Goal: Information Seeking & Learning: Find specific page/section

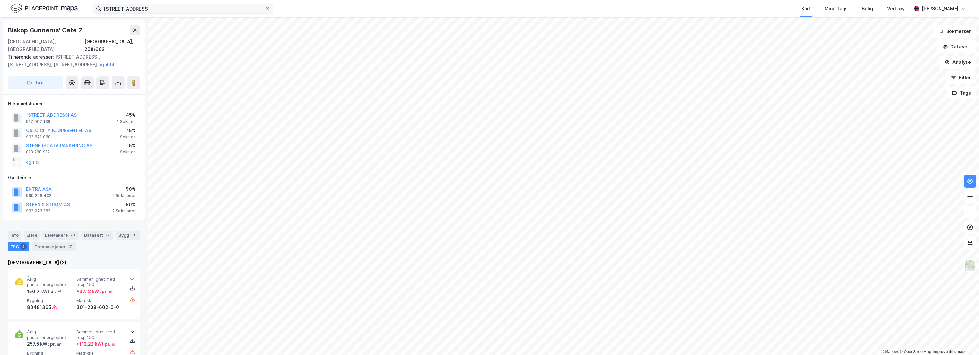
click at [267, 7] on icon at bounding box center [268, 9] width 4 height 4
click at [265, 7] on input "[STREET_ADDRESS]" at bounding box center [183, 9] width 164 height 10
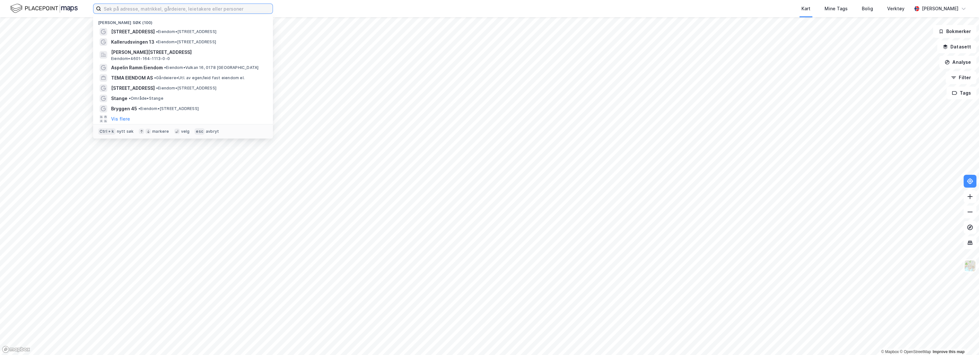
click at [217, 11] on input at bounding box center [186, 9] width 171 height 10
click at [165, 49] on span "[PERSON_NAME][STREET_ADDRESS]" at bounding box center [188, 52] width 154 height 8
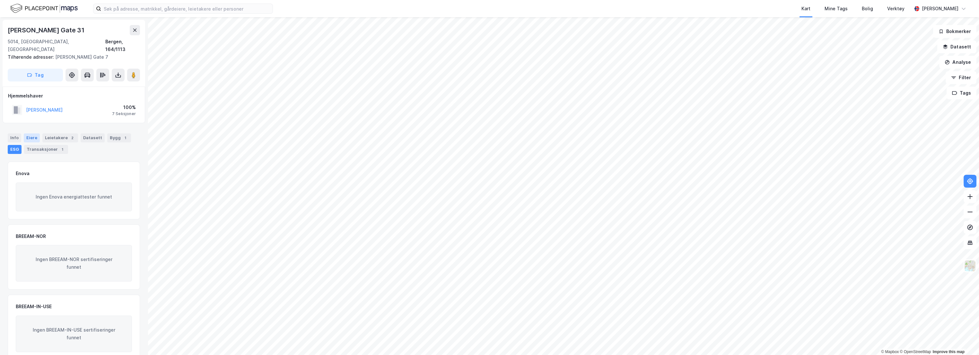
click at [33, 134] on div "Eiere" at bounding box center [32, 138] width 16 height 9
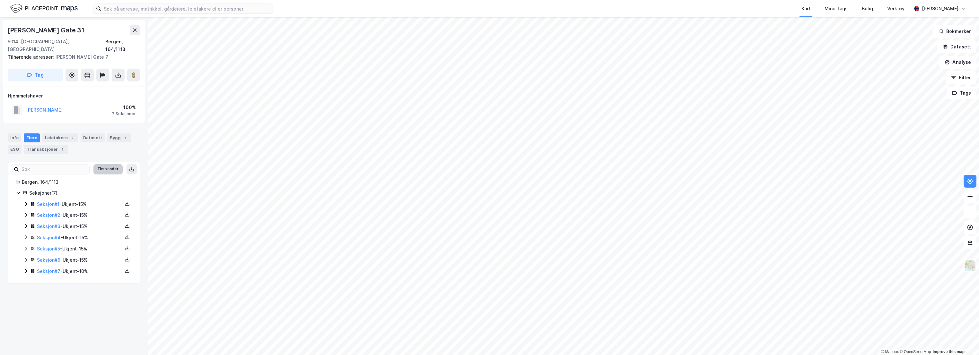
click at [96, 164] on button "Ekspander" at bounding box center [107, 169] width 29 height 10
